Goal: Information Seeking & Learning: Learn about a topic

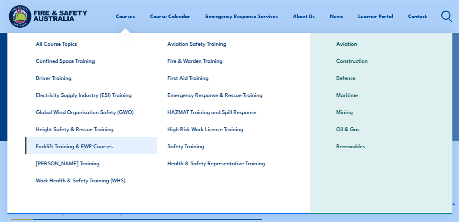
scroll to position [35, 0]
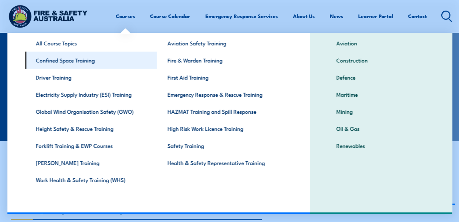
click at [75, 58] on link "Confined Space Training" at bounding box center [90, 60] width 131 height 17
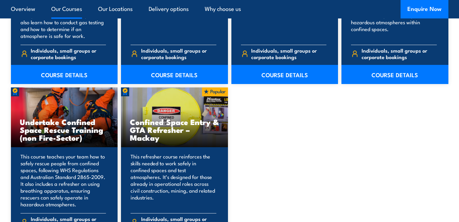
scroll to position [615, 0]
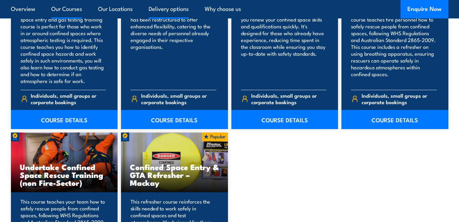
click at [181, 9] on link "Delivery options" at bounding box center [169, 9] width 40 height 18
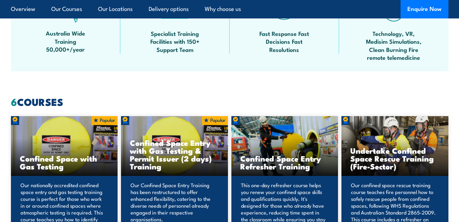
scroll to position [237, 0]
